Goal: Information Seeking & Learning: Learn about a topic

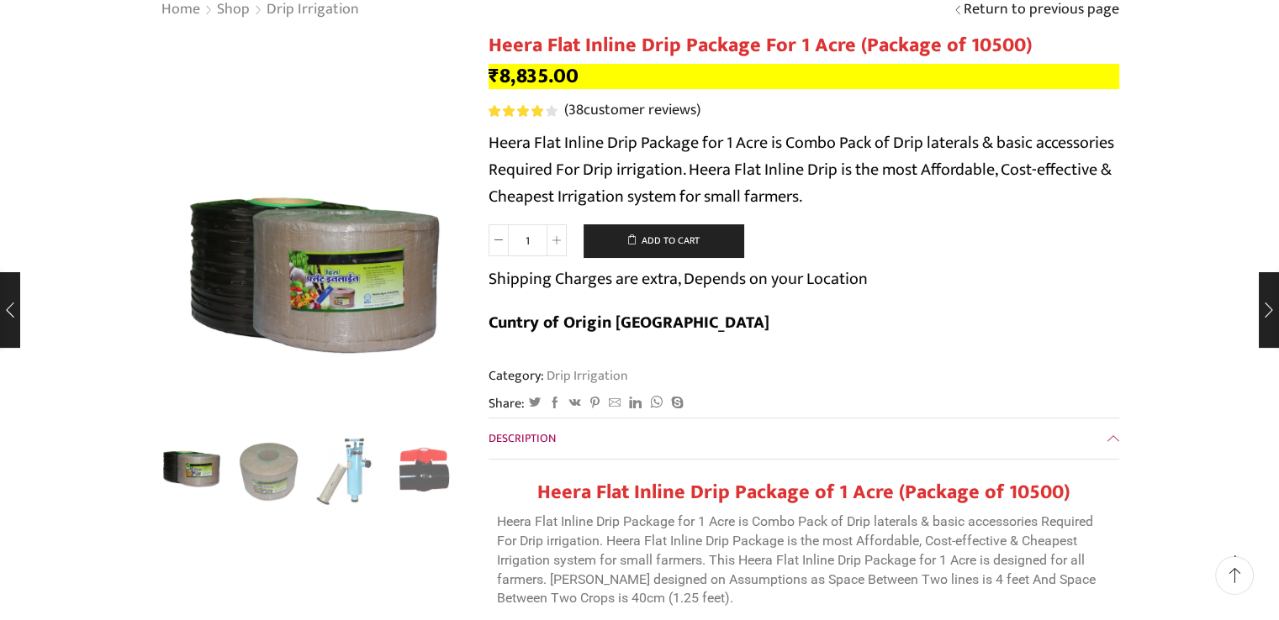
scroll to position [168, 0]
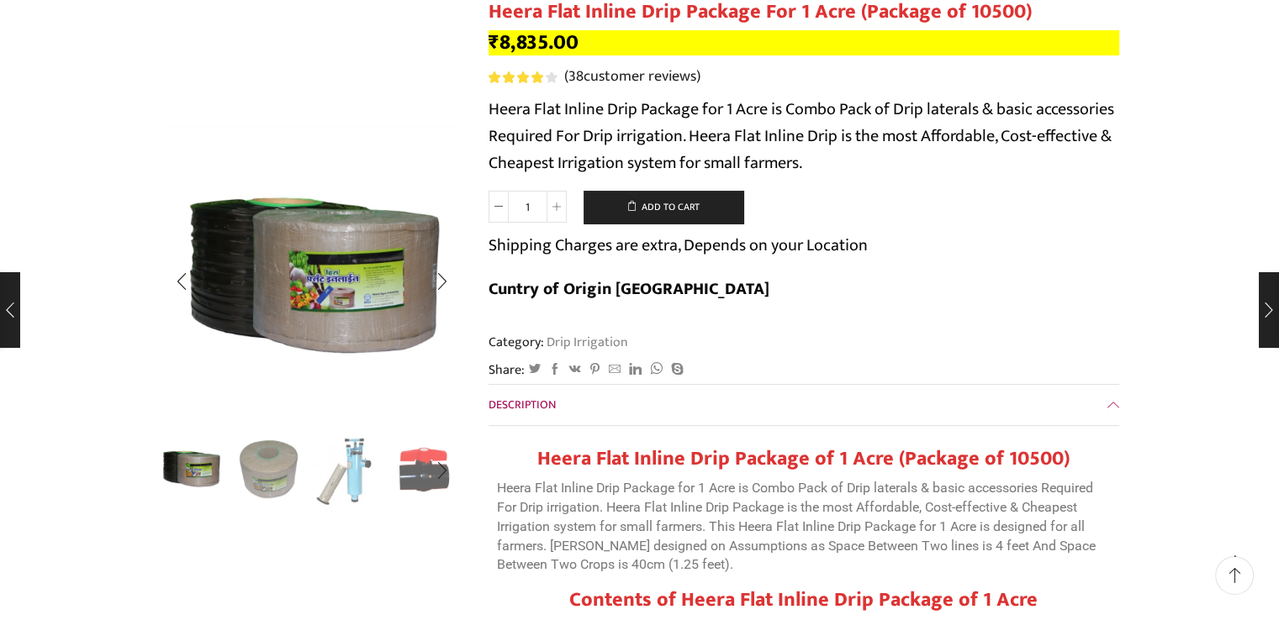
click at [262, 468] on img "2 / 10" at bounding box center [269, 470] width 70 height 70
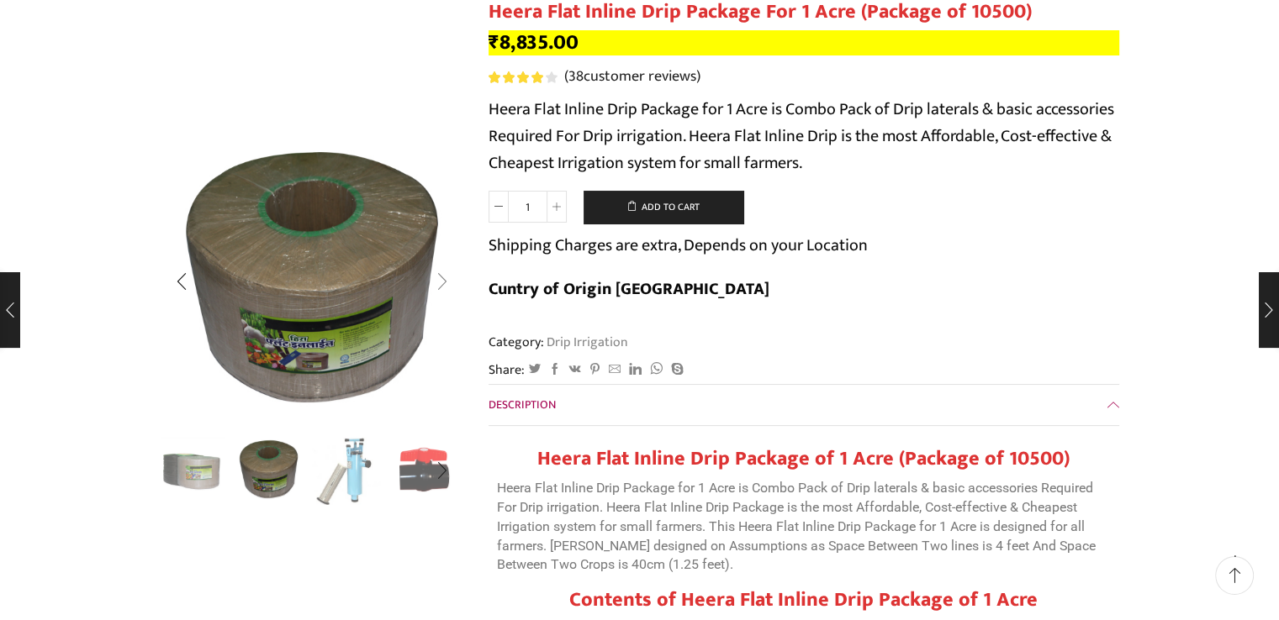
click at [448, 268] on div "Next slide" at bounding box center [442, 282] width 42 height 42
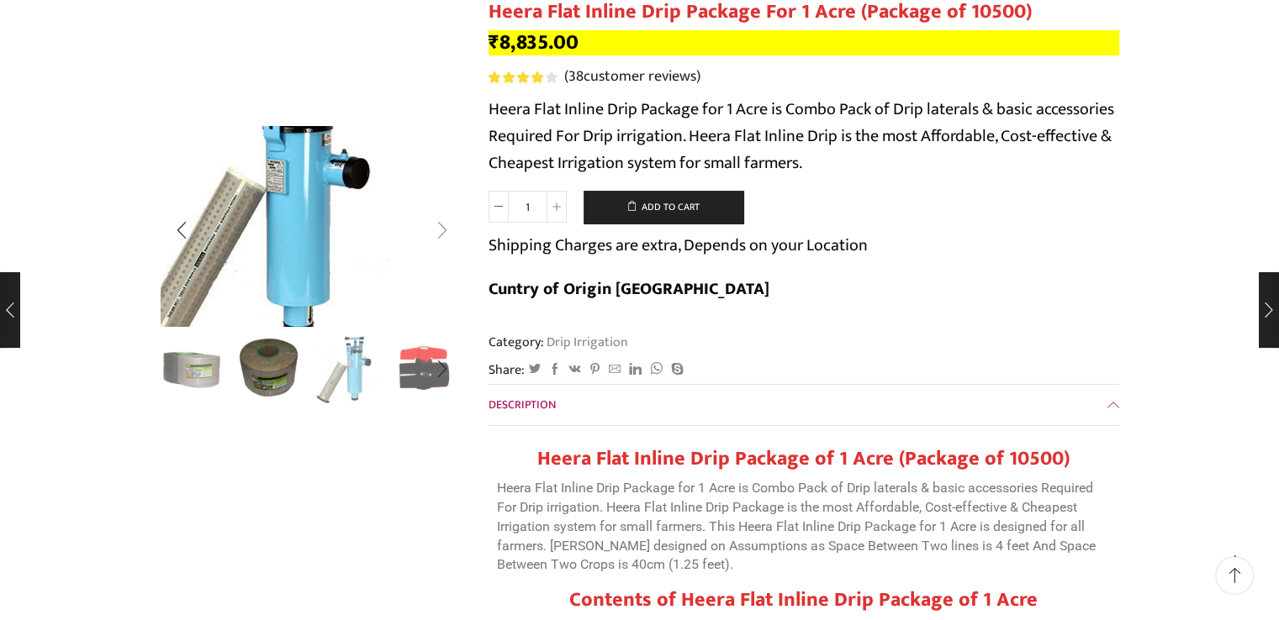
click at [448, 268] on img "3 / 10" at bounding box center [263, 206] width 449 height 298
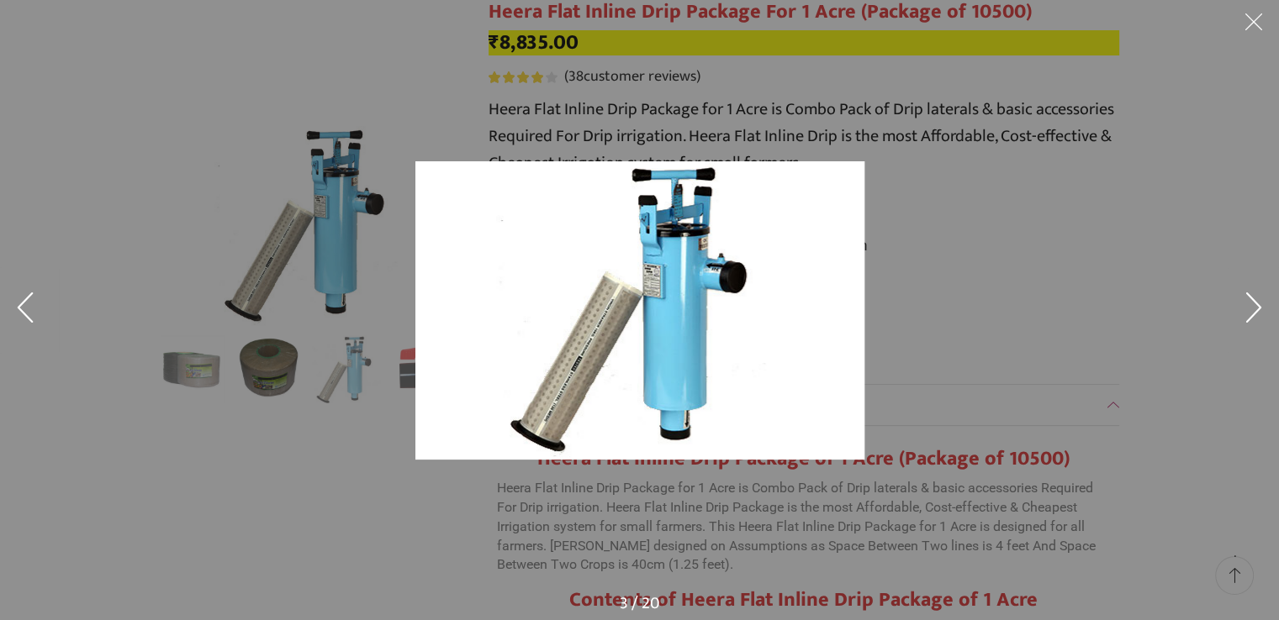
click at [1267, 314] on button at bounding box center [1253, 310] width 50 height 84
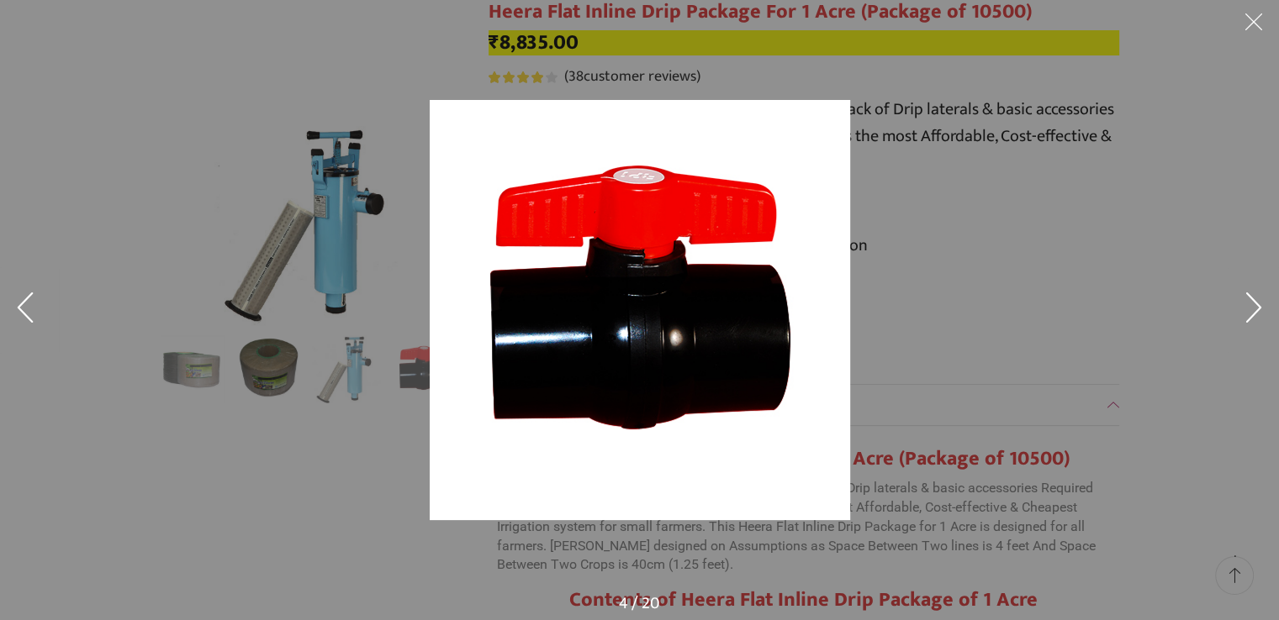
click at [1267, 314] on button at bounding box center [1253, 310] width 50 height 84
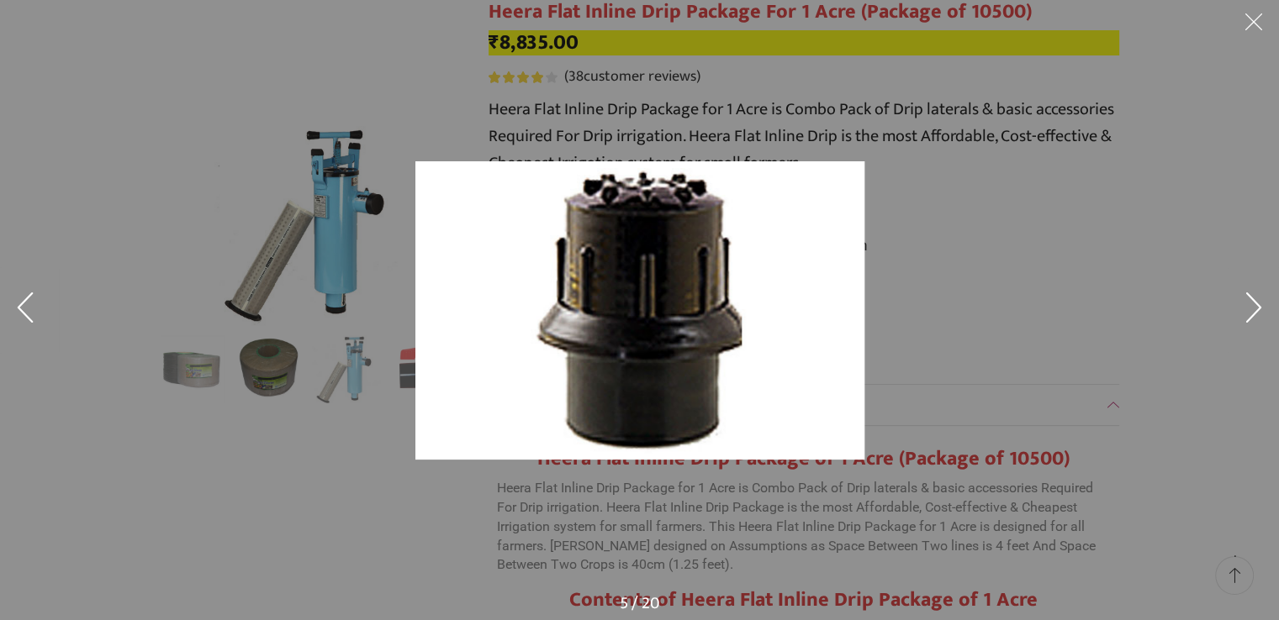
click at [1267, 314] on button at bounding box center [1253, 310] width 50 height 84
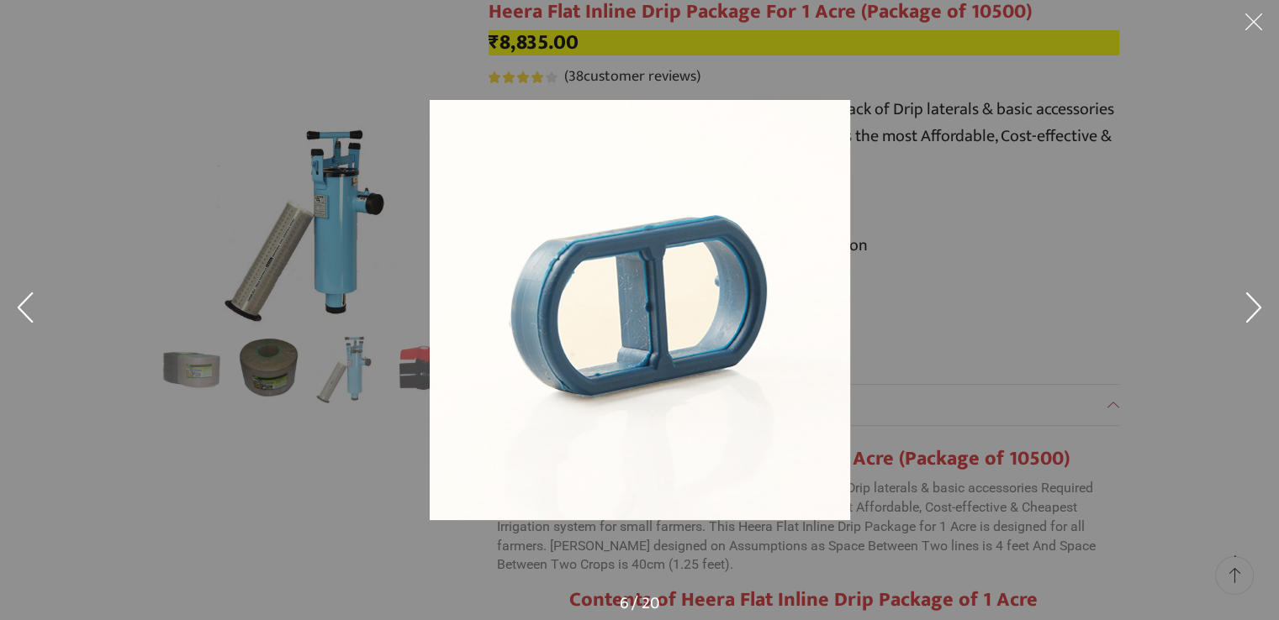
click at [1267, 314] on button at bounding box center [1253, 310] width 50 height 84
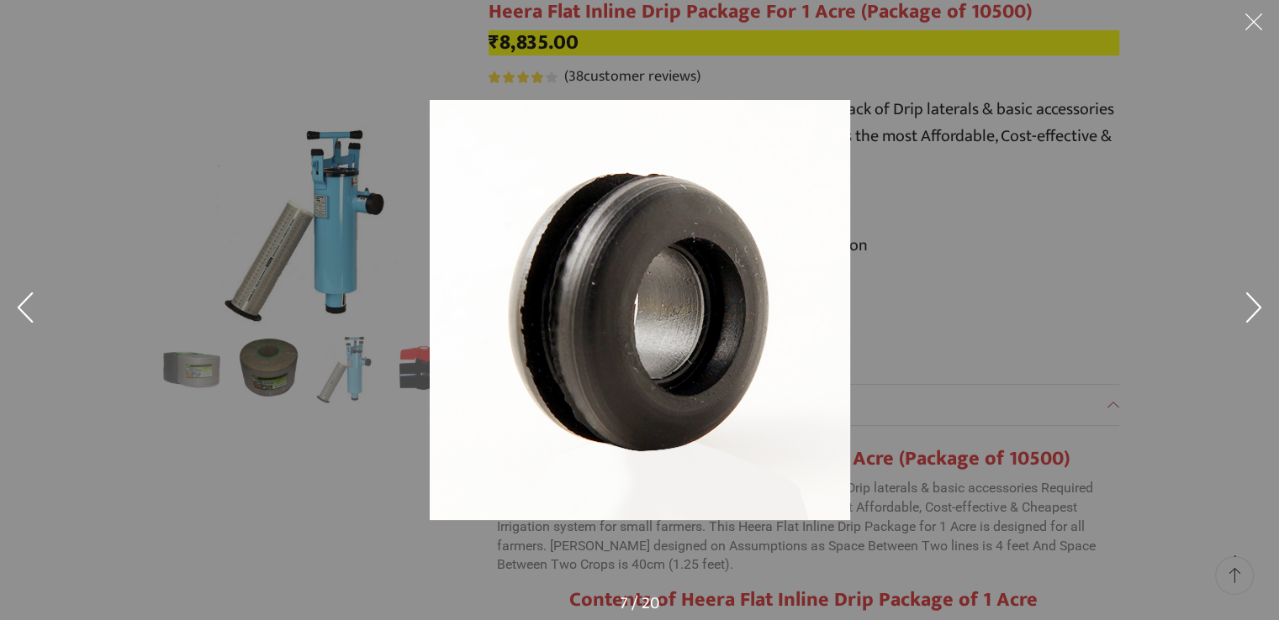
click at [1267, 314] on button at bounding box center [1253, 310] width 50 height 84
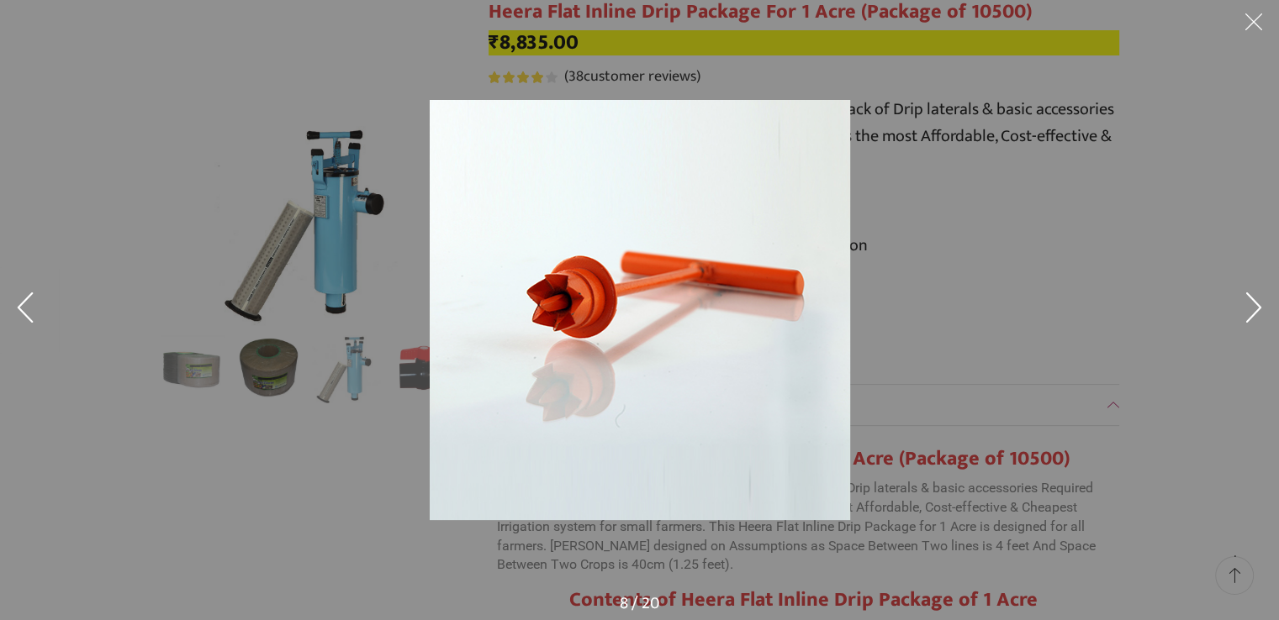
click at [1267, 314] on button at bounding box center [1253, 310] width 50 height 84
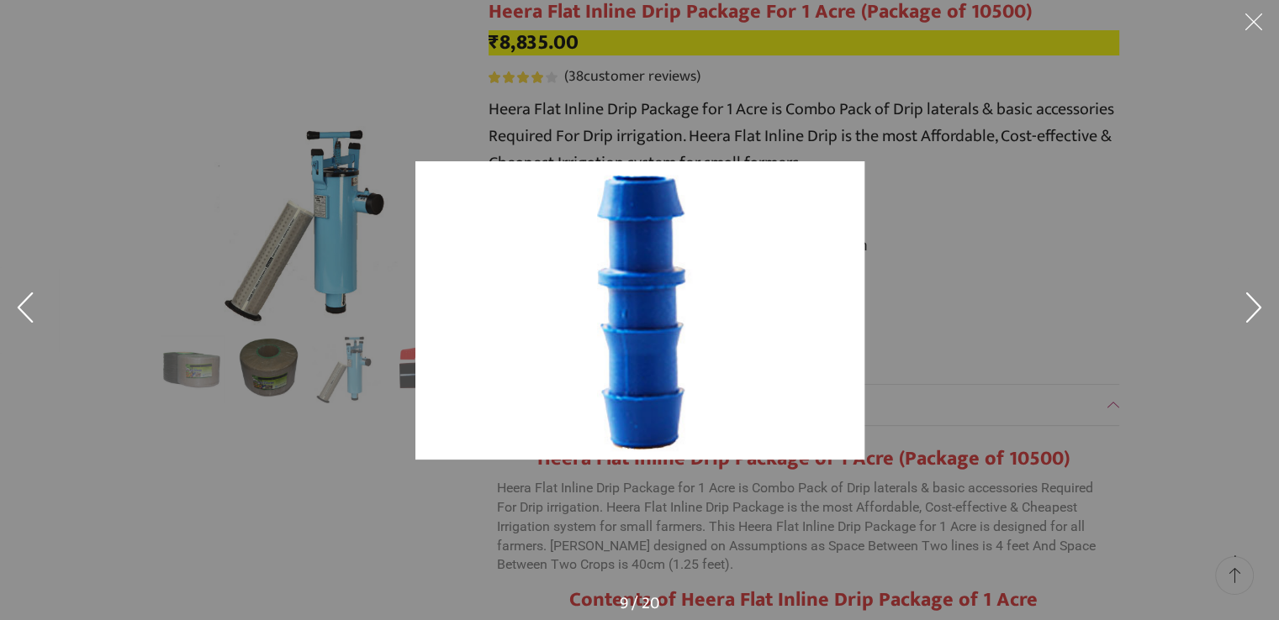
click at [1267, 314] on button at bounding box center [1253, 310] width 50 height 84
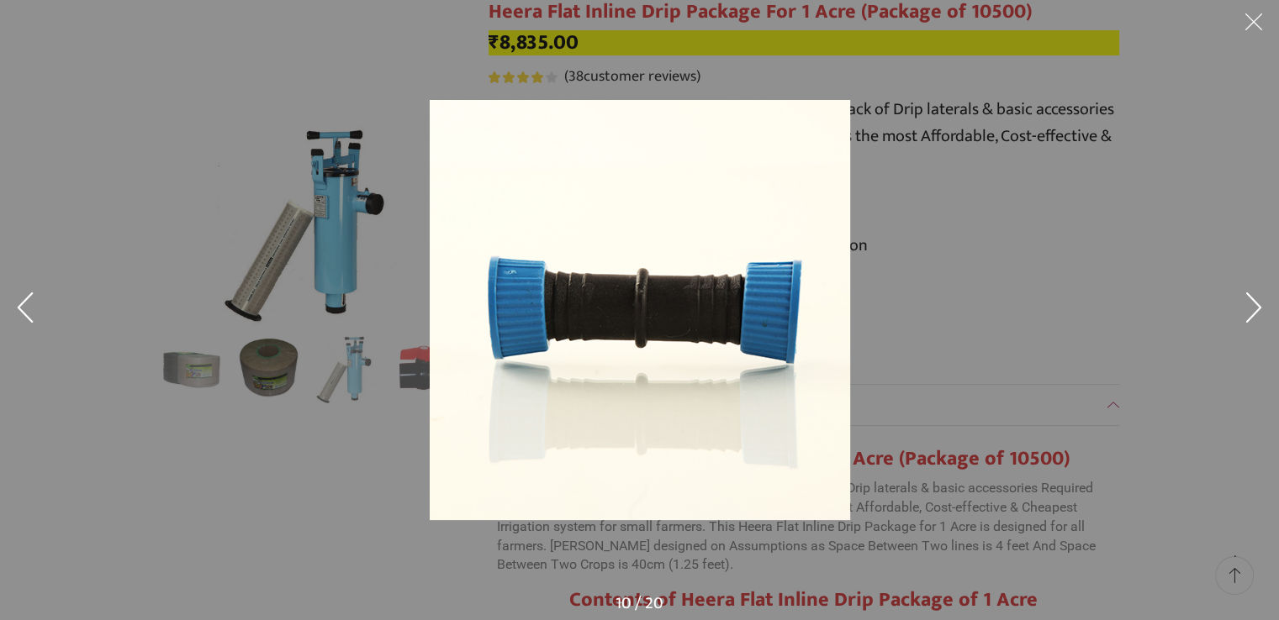
click at [1267, 314] on button at bounding box center [1253, 310] width 50 height 84
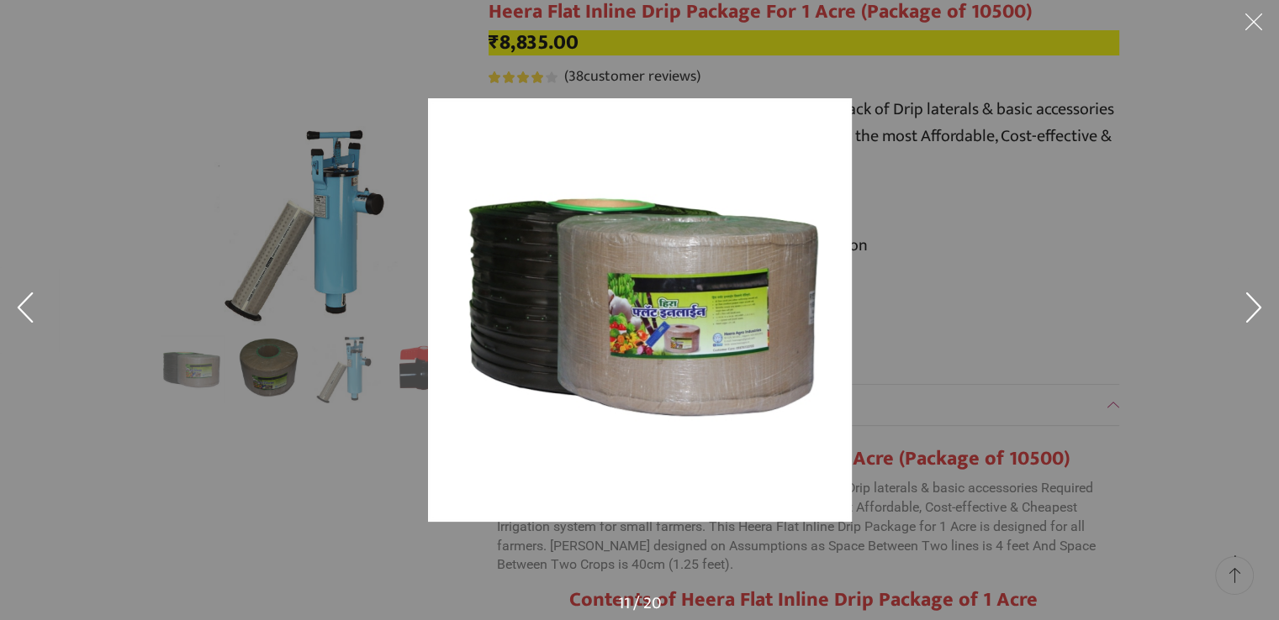
click at [1267, 314] on button at bounding box center [1253, 310] width 50 height 84
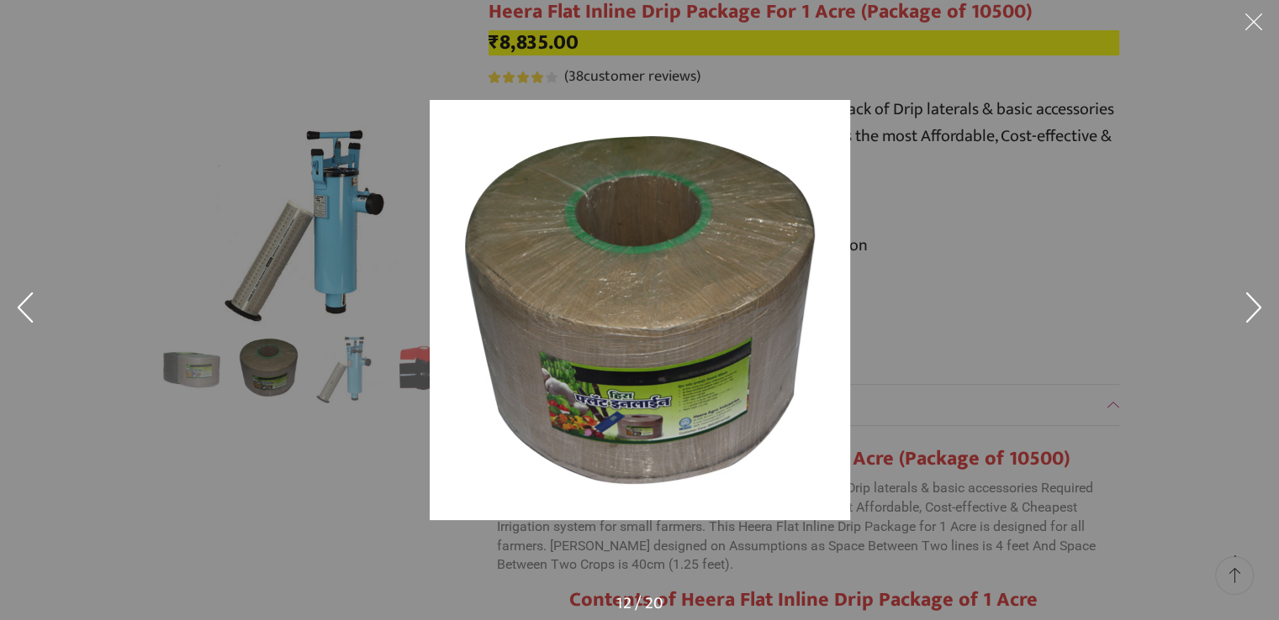
click at [1267, 314] on button at bounding box center [1253, 310] width 50 height 84
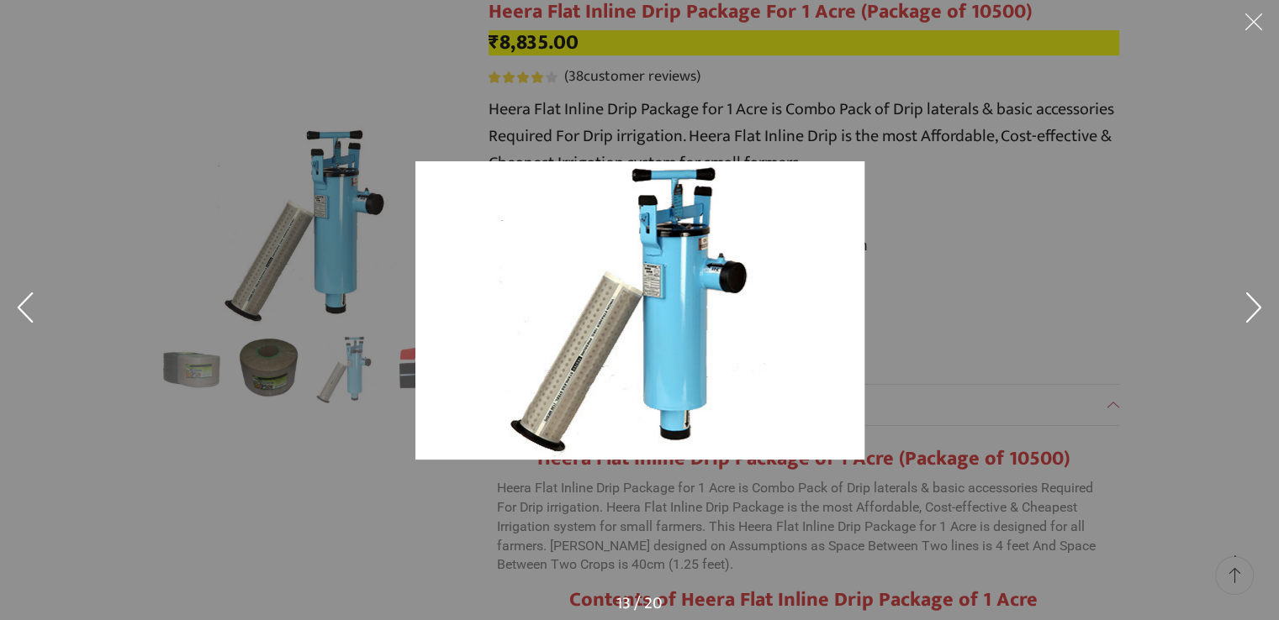
click at [1267, 314] on button at bounding box center [1253, 310] width 50 height 84
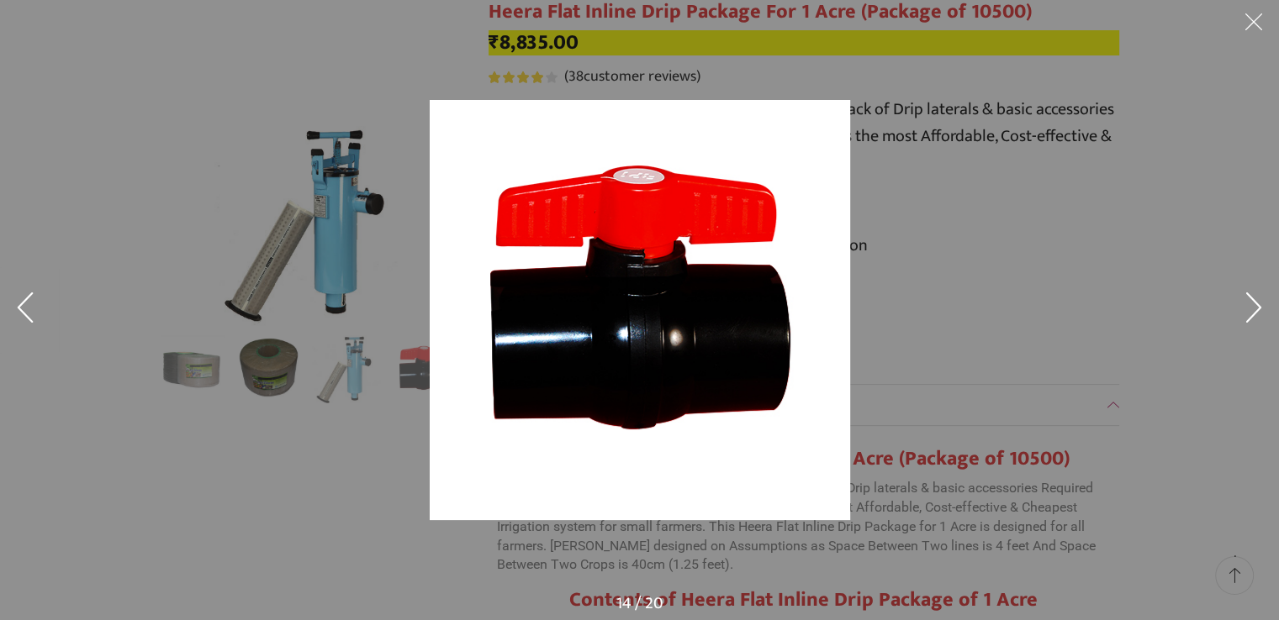
click at [1267, 314] on button at bounding box center [1253, 310] width 50 height 84
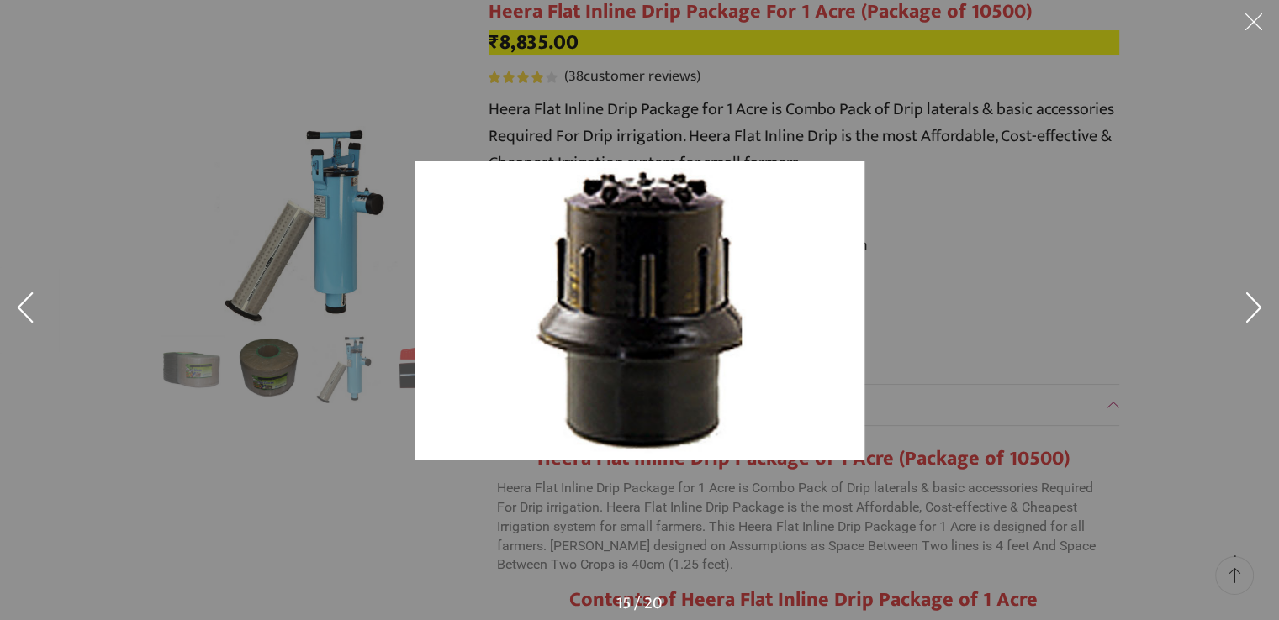
click at [1267, 314] on button at bounding box center [1253, 310] width 50 height 84
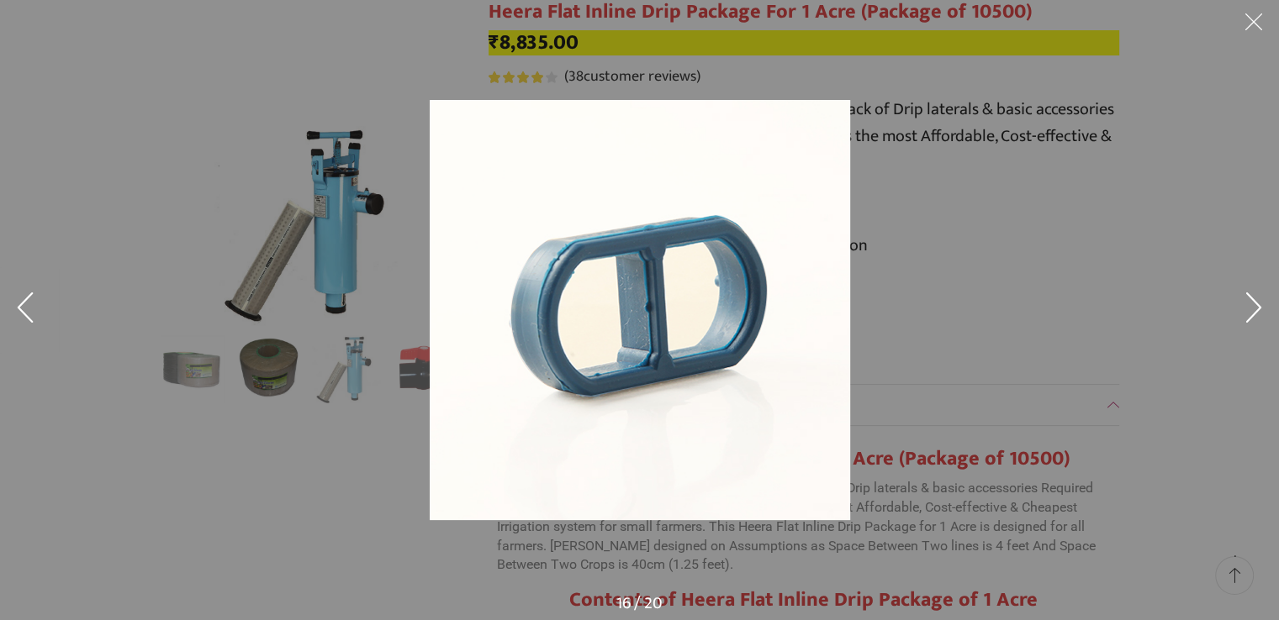
click at [1267, 314] on button at bounding box center [1253, 310] width 50 height 84
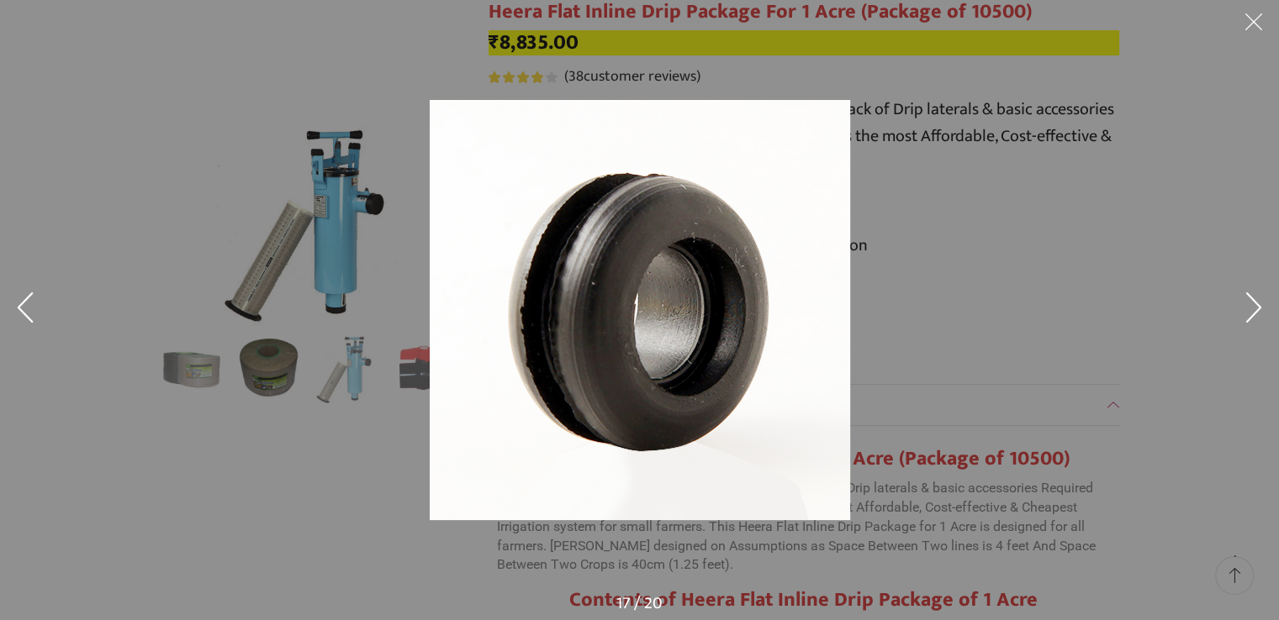
click at [1267, 314] on button at bounding box center [1253, 310] width 50 height 84
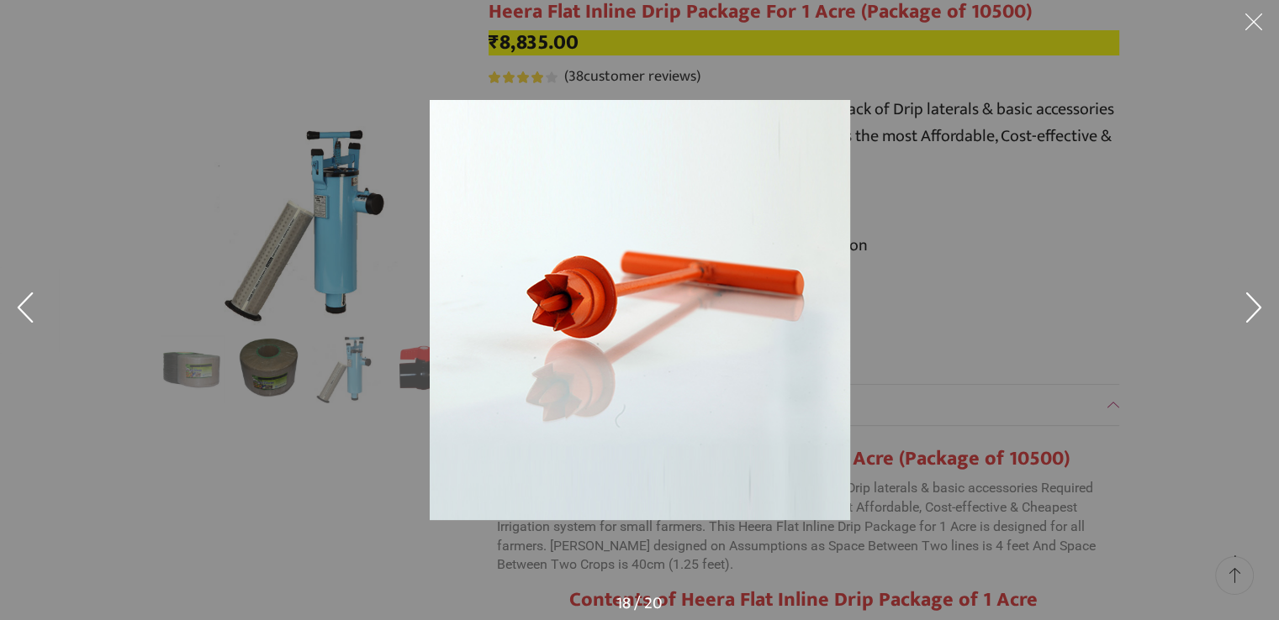
click at [1267, 314] on button at bounding box center [1253, 310] width 50 height 84
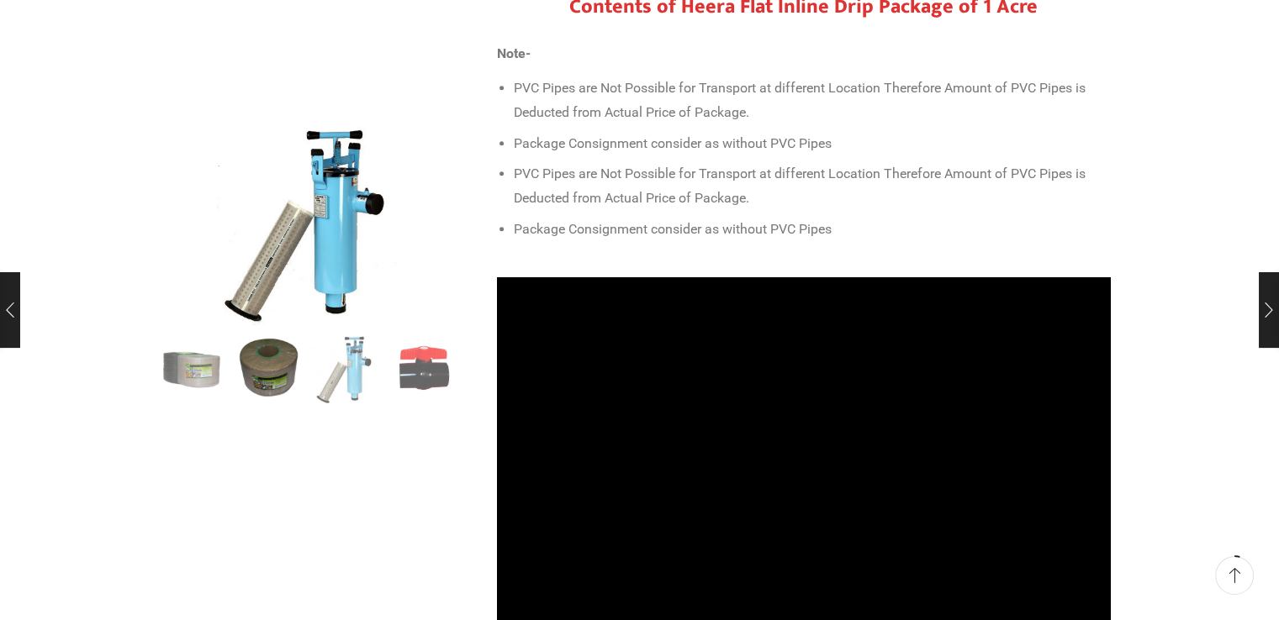
scroll to position [773, 0]
